Goal: Find specific page/section: Find specific page/section

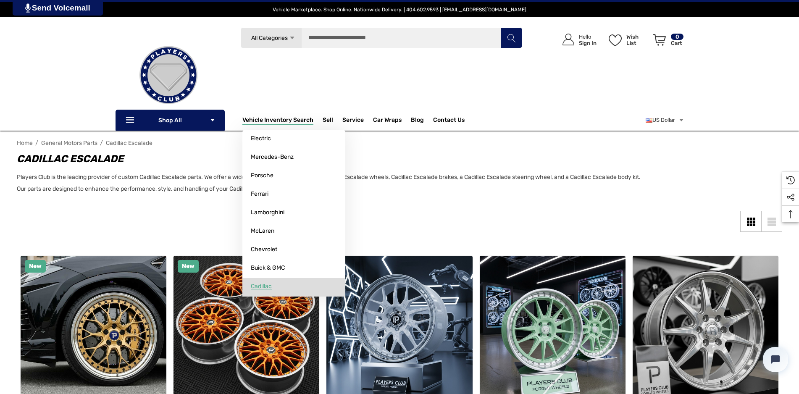
click at [265, 283] on span "Cadillac" at bounding box center [261, 287] width 21 height 8
